Goal: Entertainment & Leisure: Consume media (video, audio)

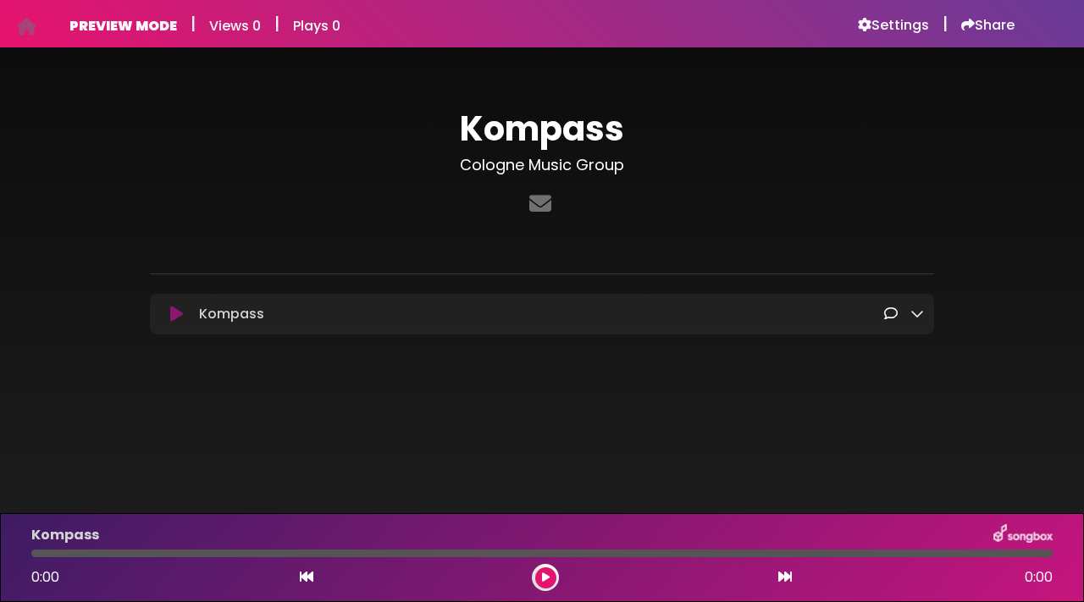
click at [183, 327] on div "Kompass Loading Track..." at bounding box center [542, 314] width 784 height 41
click at [179, 317] on icon at bounding box center [176, 314] width 13 height 17
click at [187, 310] on button at bounding box center [176, 314] width 32 height 17
click at [183, 312] on button at bounding box center [176, 314] width 32 height 17
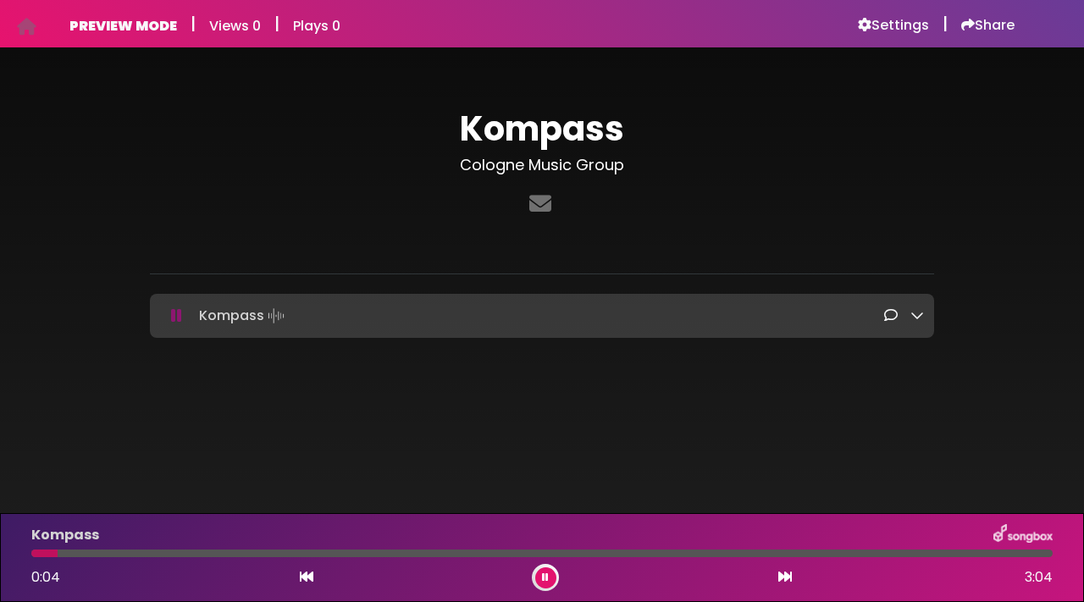
click at [178, 322] on icon at bounding box center [176, 315] width 11 height 17
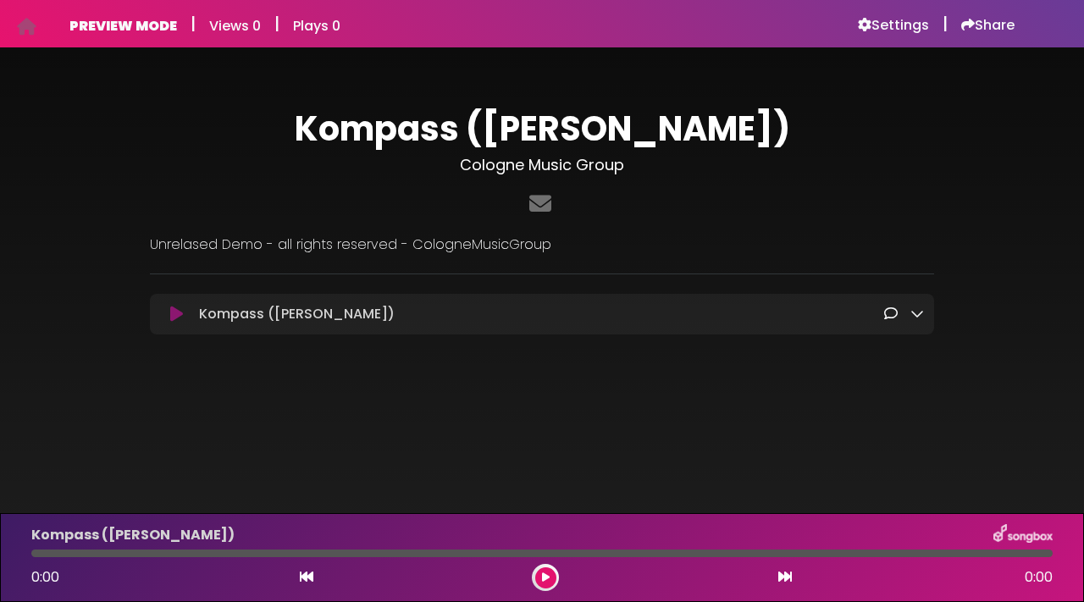
click at [180, 317] on icon at bounding box center [176, 314] width 13 height 17
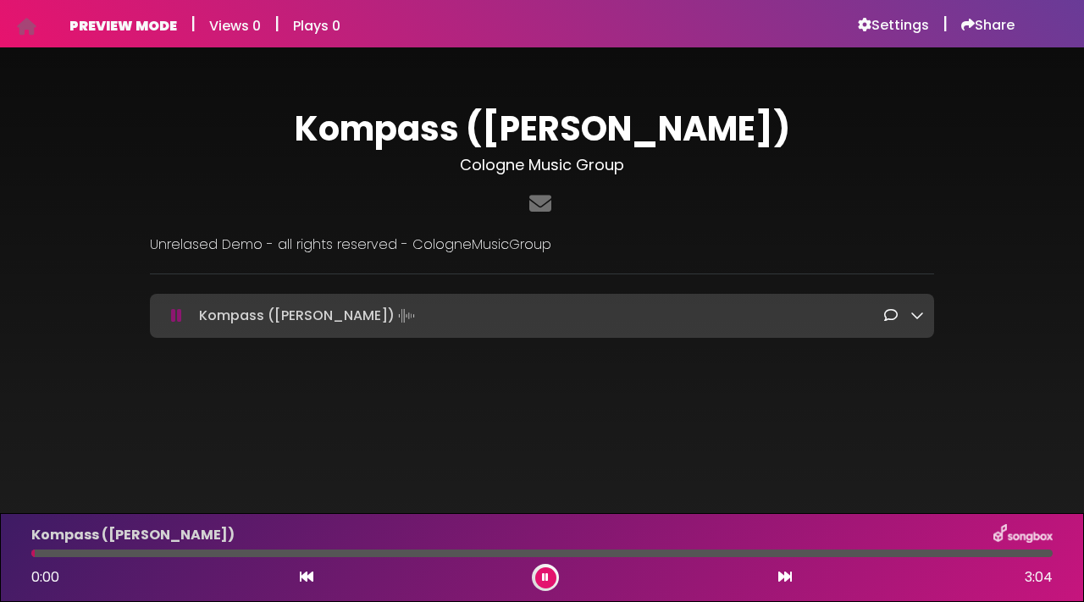
click at [180, 317] on icon at bounding box center [176, 315] width 11 height 17
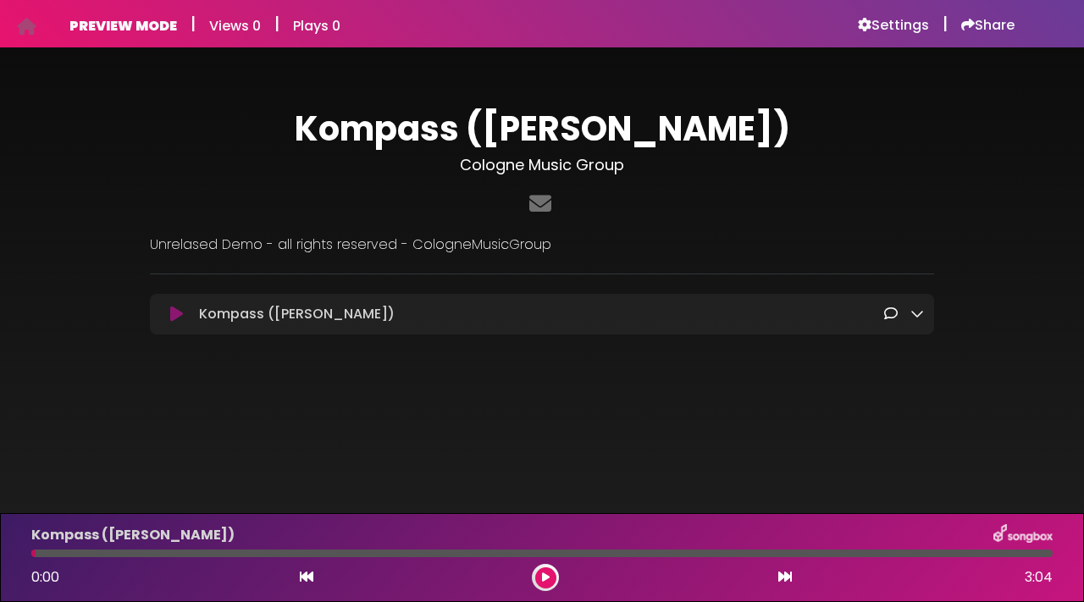
click at [174, 324] on div "Kompass (Ella G) Loading Track..." at bounding box center [542, 314] width 784 height 41
click at [182, 316] on button at bounding box center [176, 314] width 32 height 17
